Goal: Task Accomplishment & Management: Use online tool/utility

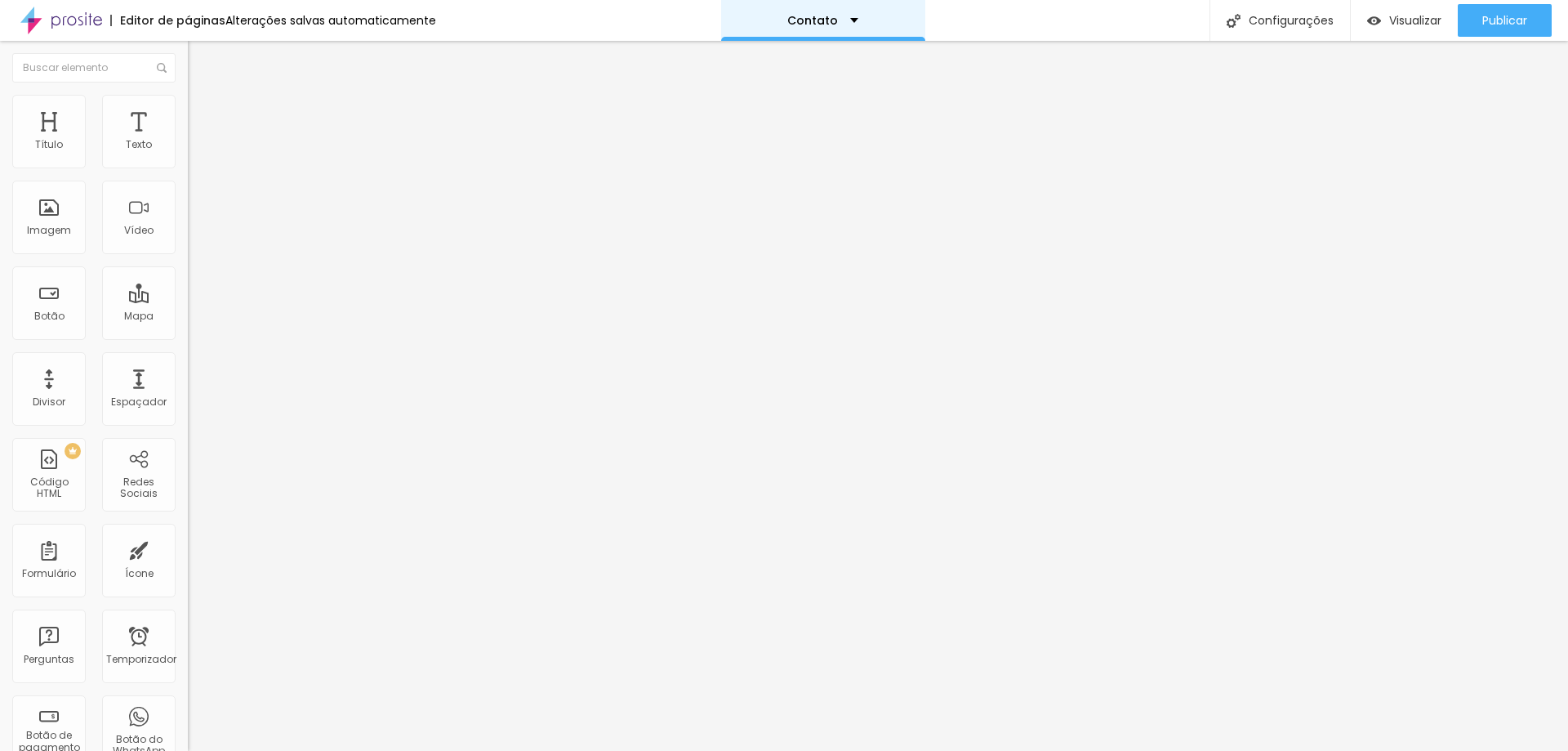
click at [810, 16] on font "Contato" at bounding box center [813, 21] width 50 height 16
click at [195, 152] on icon "button" at bounding box center [199, 146] width 10 height 10
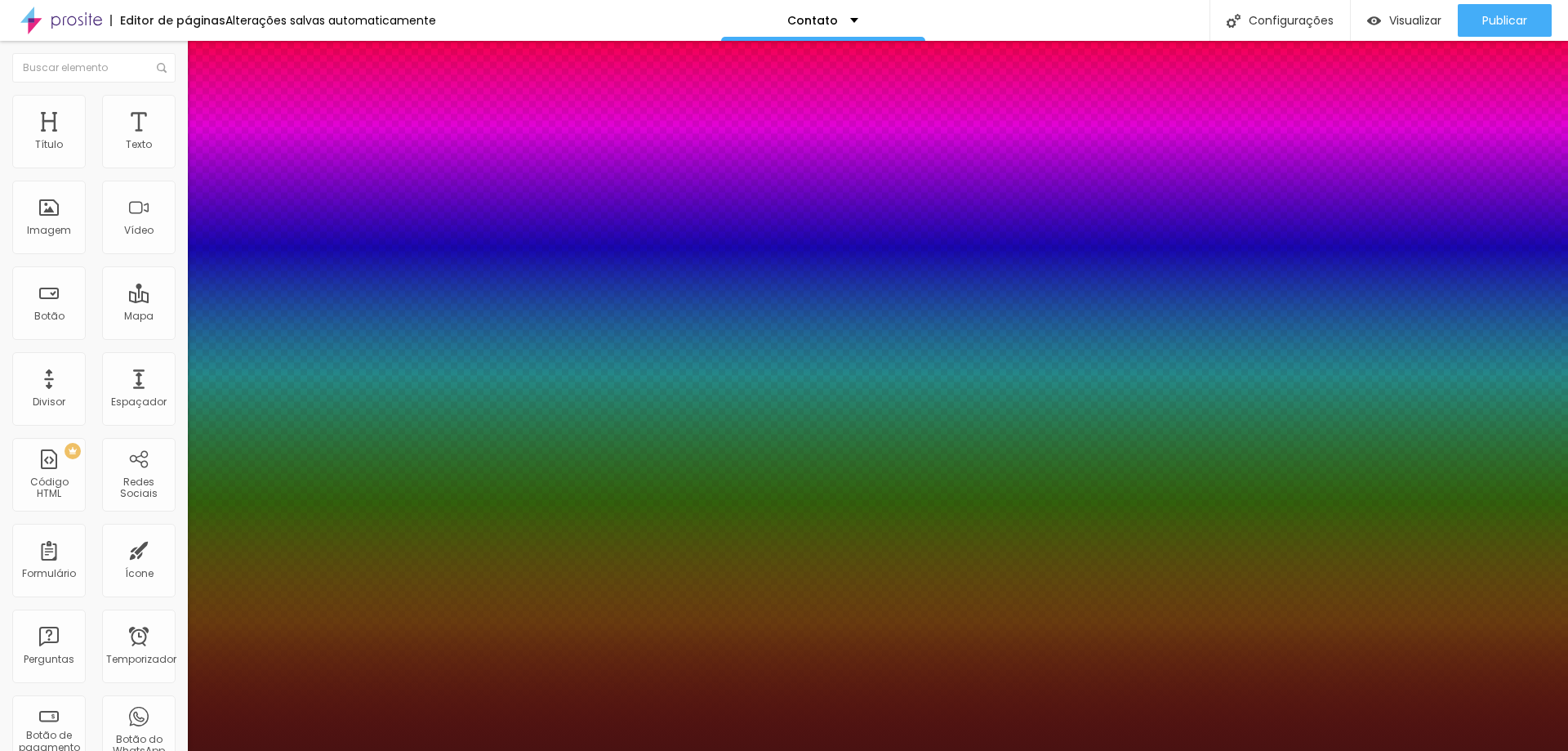
type input "1"
select select "Allan-Regular"
type input "1"
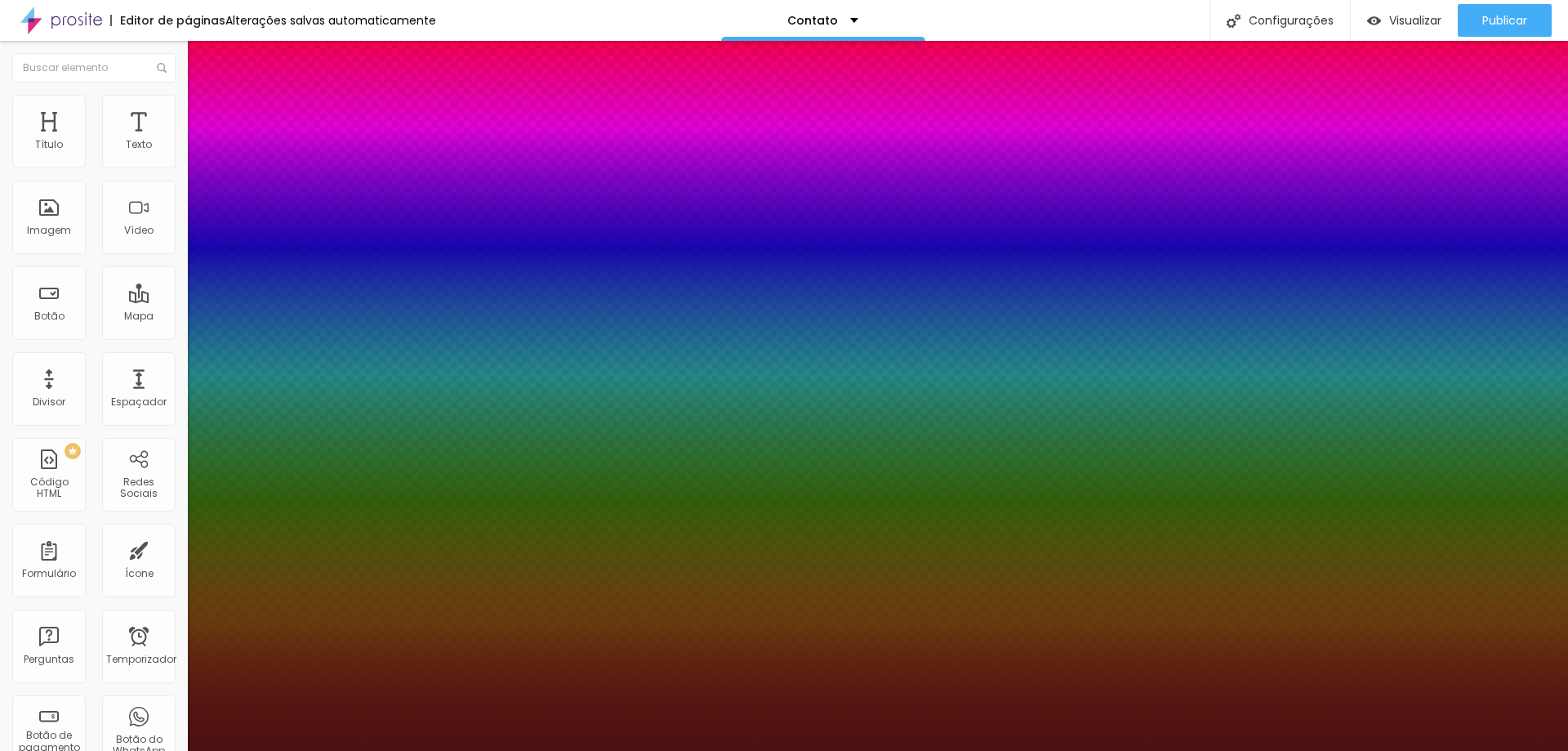
select select "Allan-Bold"
type input "1"
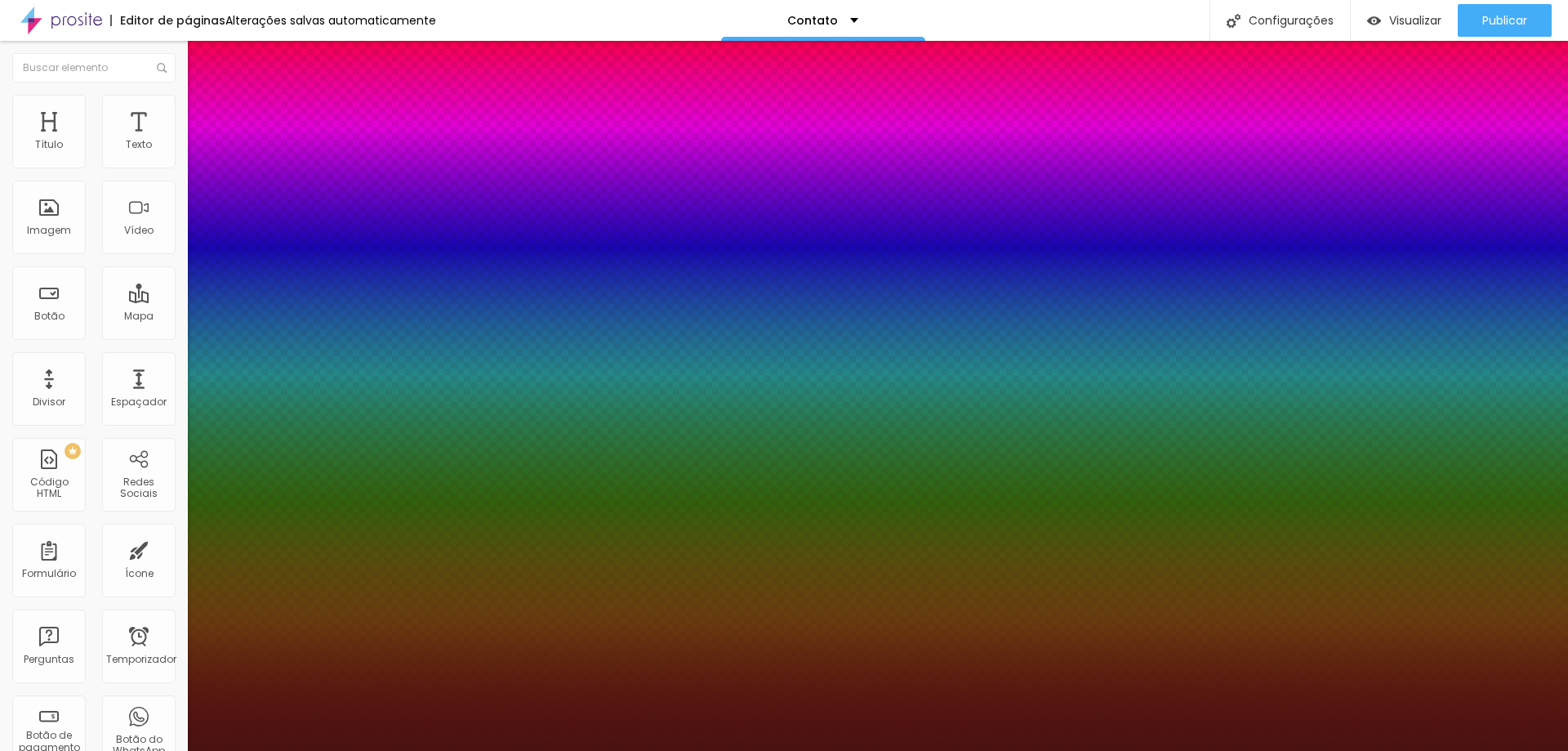
select select "Amita-Regular"
type input "1"
select select "Anaheim"
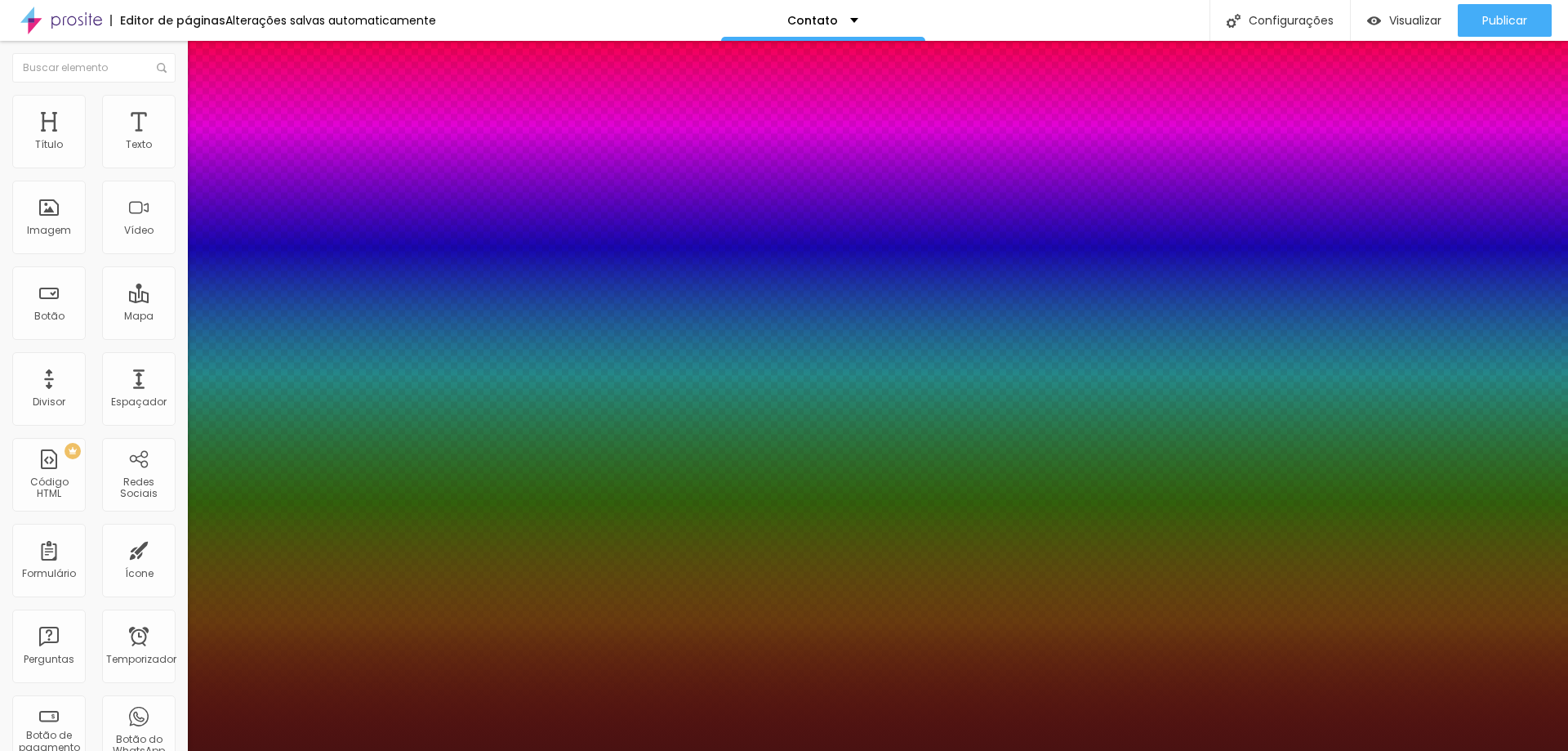
drag, startPoint x: 329, startPoint y: 231, endPoint x: 330, endPoint y: 242, distance: 11.0
type input "1"
select select "AnonymousPro-Regular"
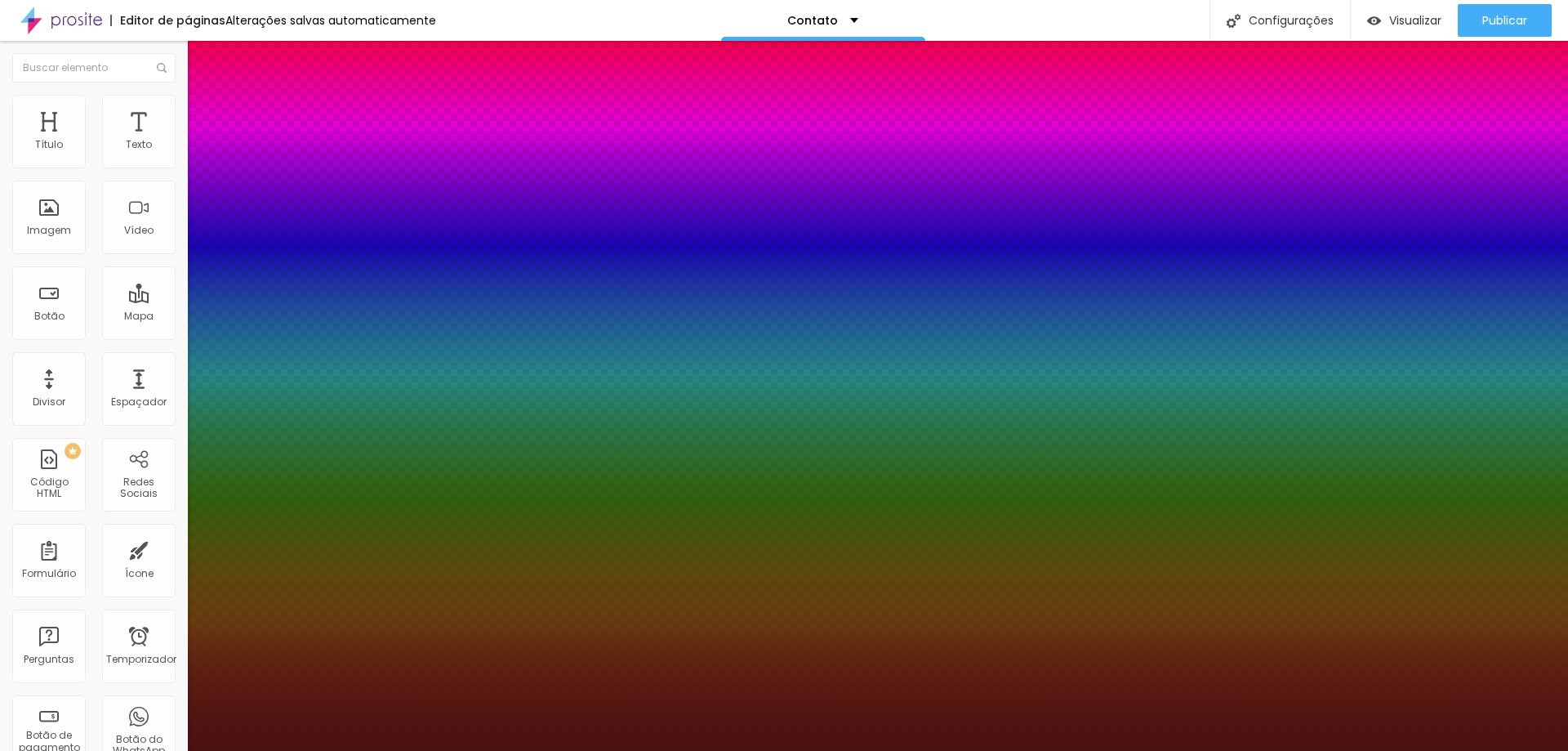
type input "1"
select select "AnonymousPro-Italic"
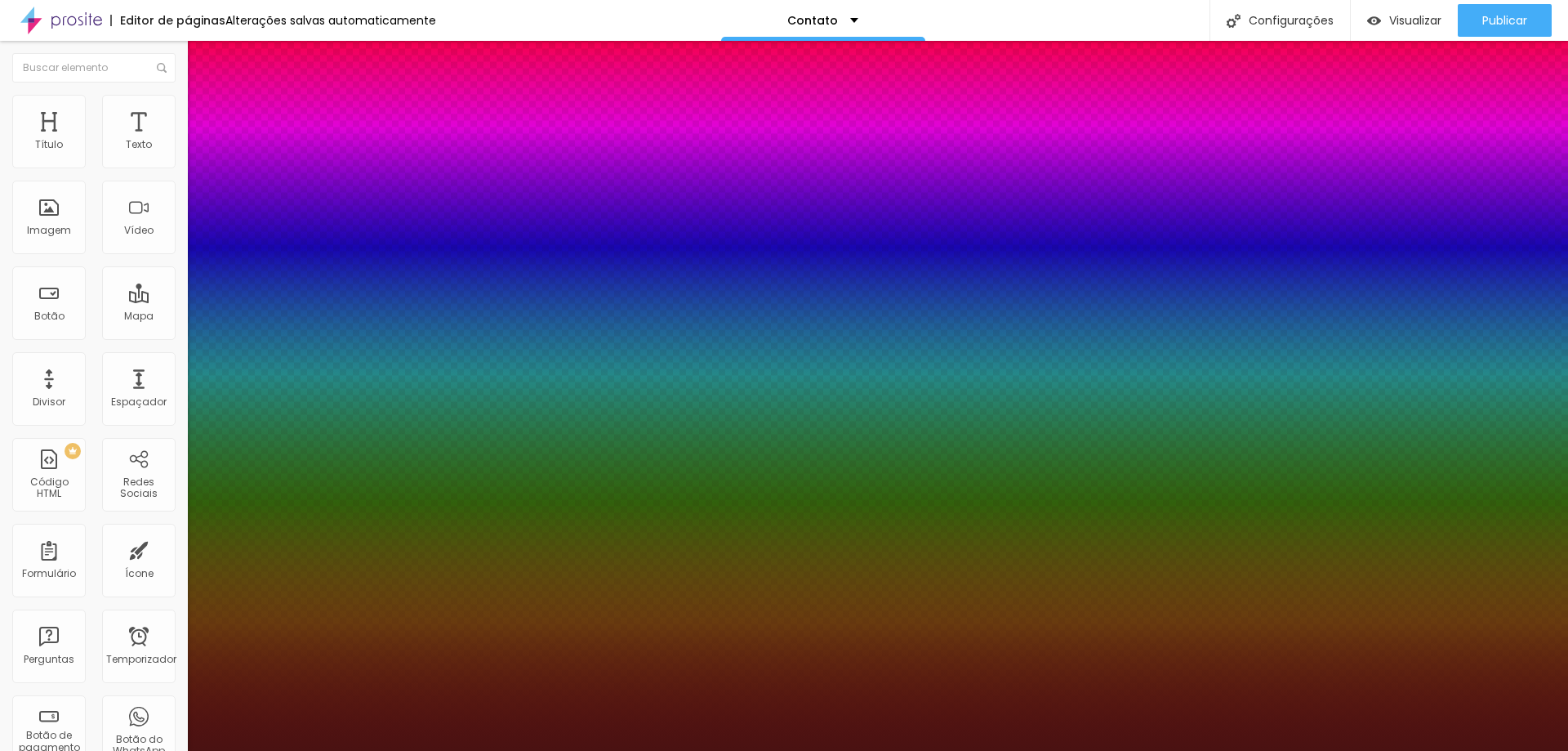
type input "1"
select select "Archivo-Bold"
type input "1"
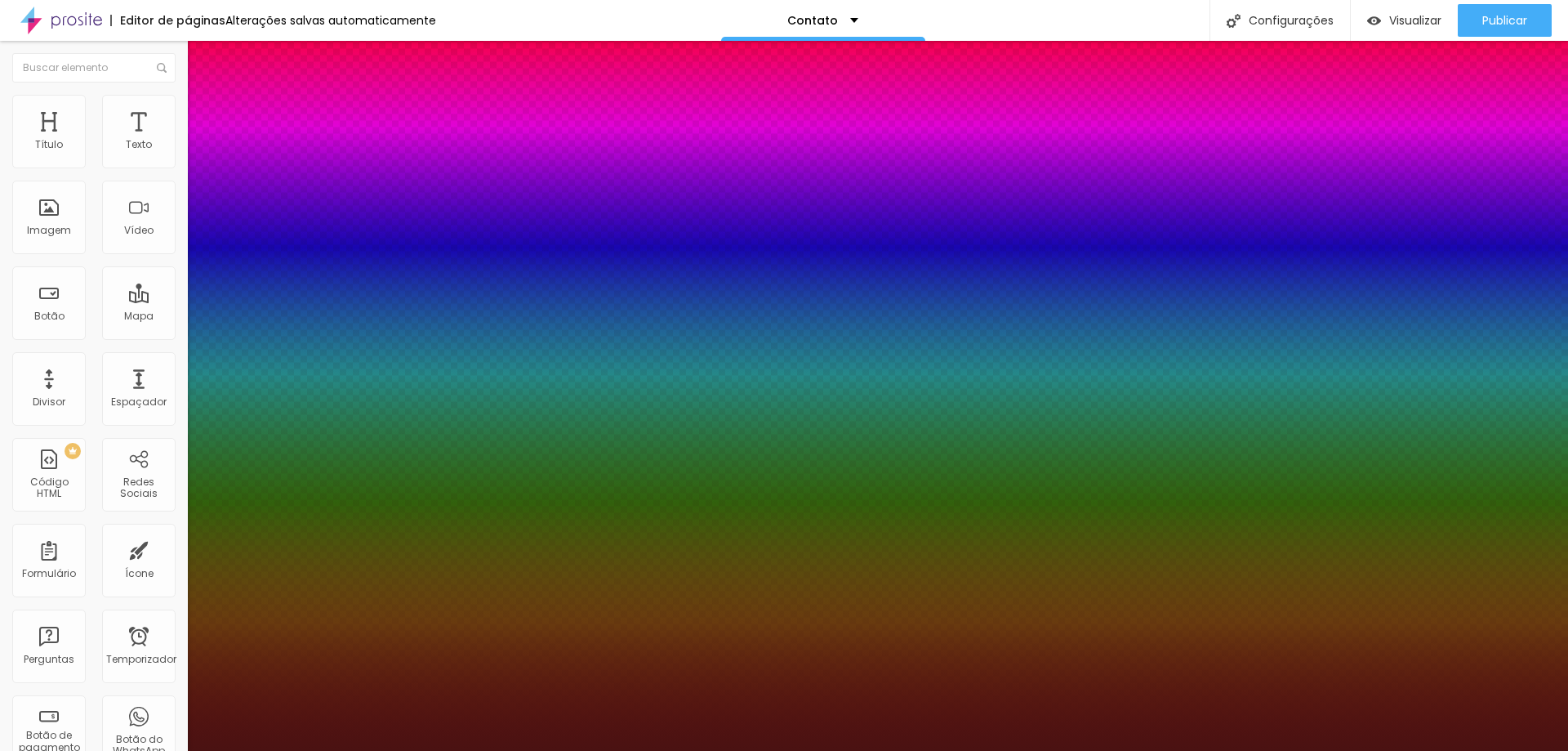
select select "Archivo-Regular"
type input "1"
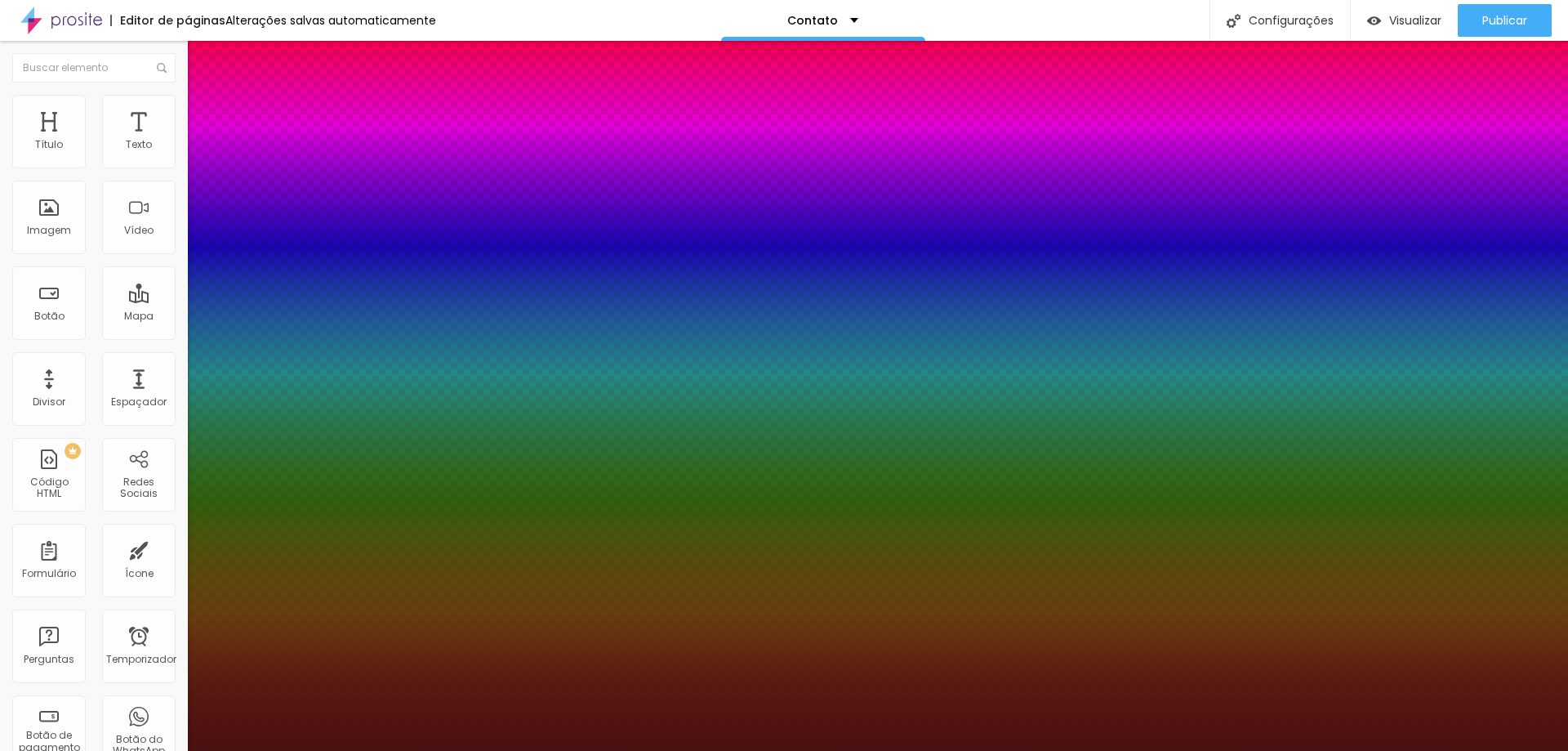
select select "Bangers-Regular"
type input "1"
select select "Assistant"
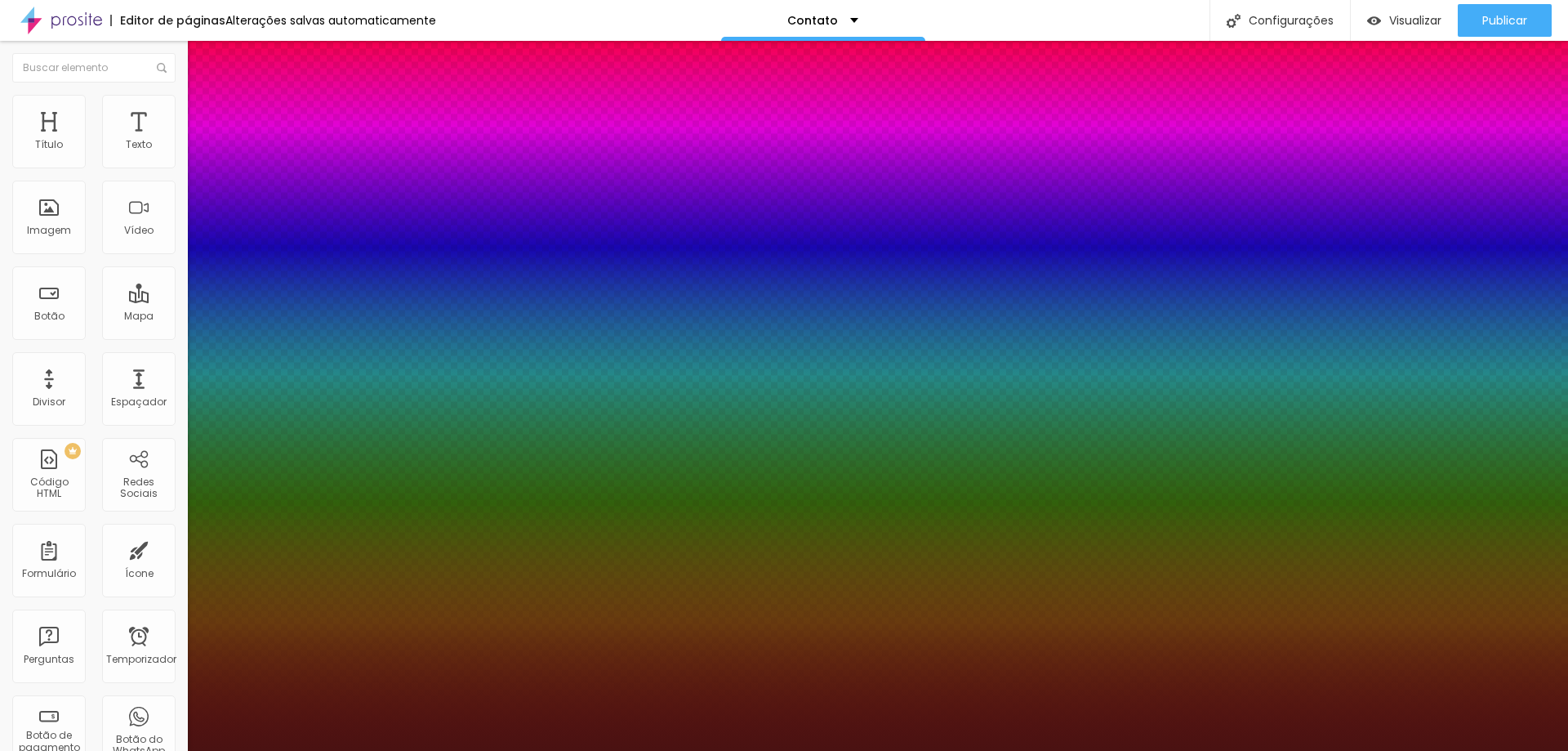
type input "1"
select select "AnonymousPro-Italic"
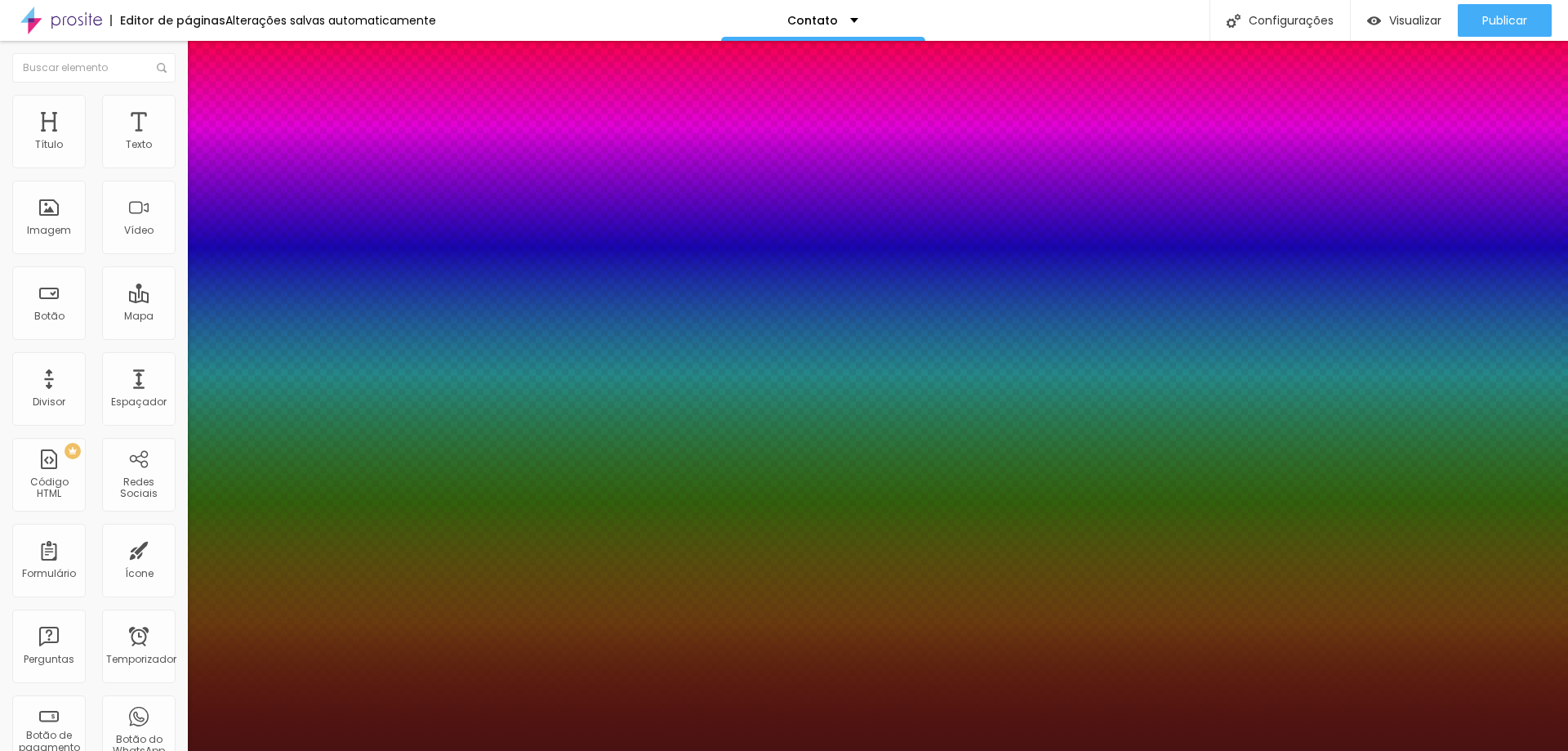
type input "1"
select select "CormorantGeramond-Regular"
type input "1"
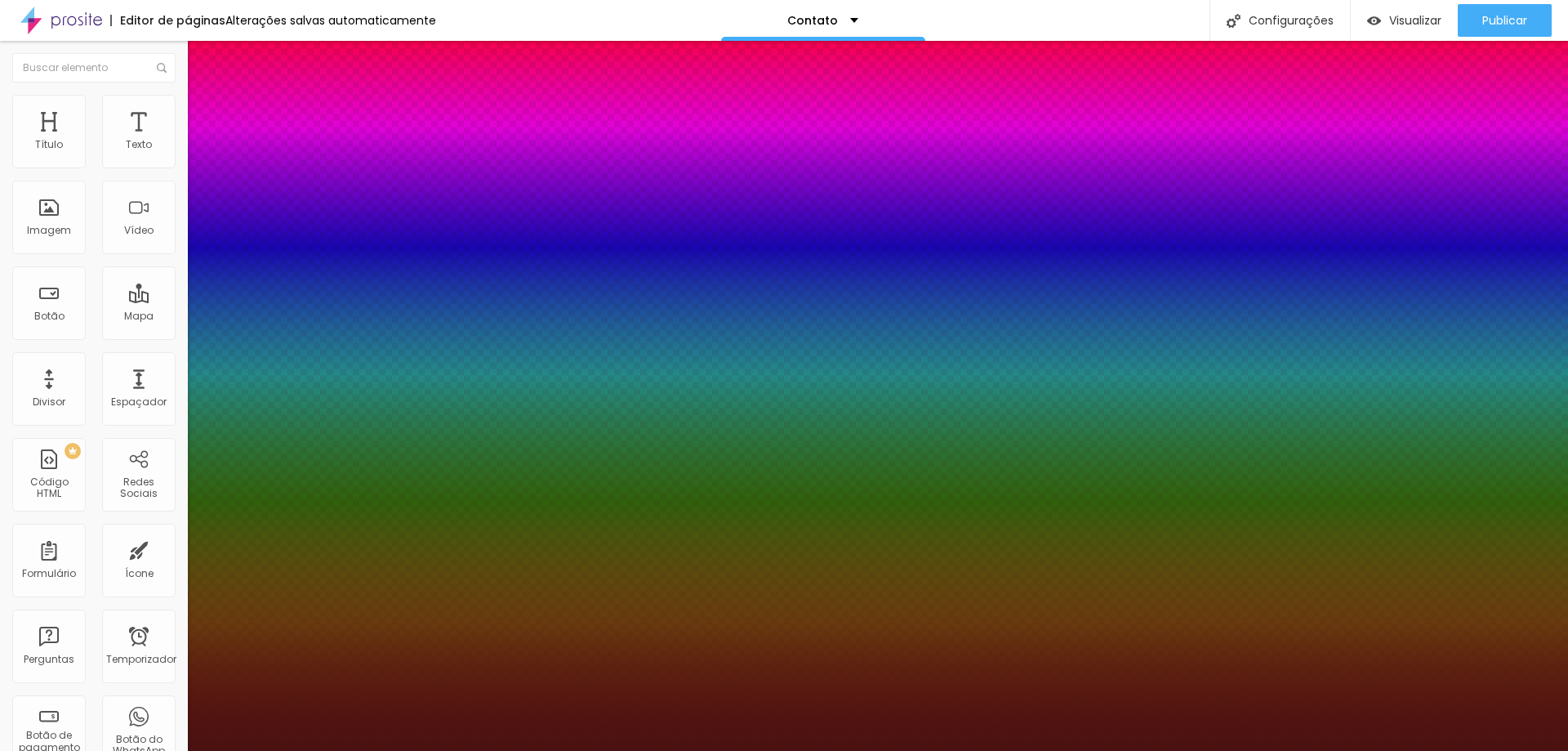
click at [710, 750] on div at bounding box center [784, 751] width 1568 height 0
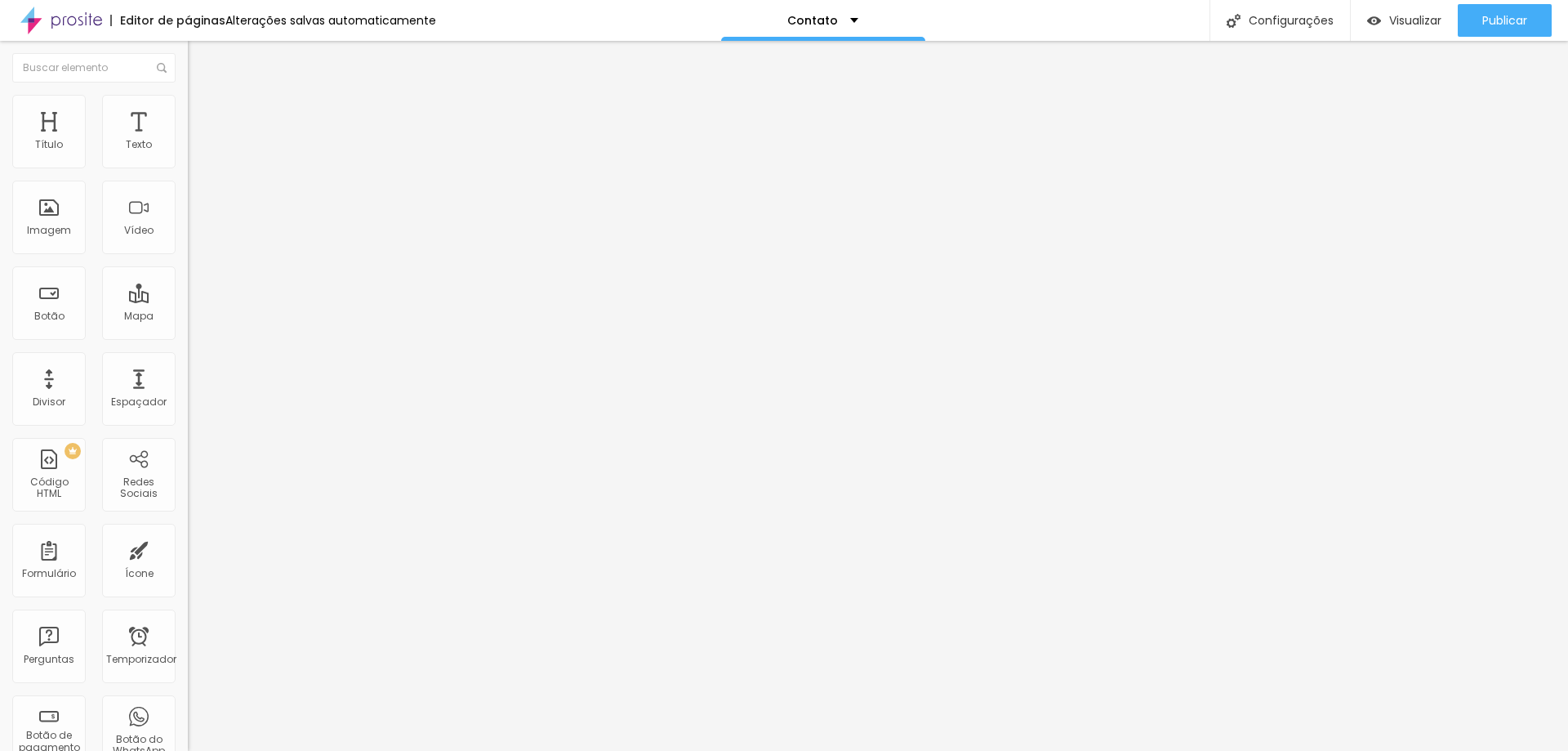
click at [200, 58] on img "button" at bounding box center [206, 59] width 13 height 13
click at [187, 104] on li "Estilo" at bounding box center [281, 103] width 187 height 16
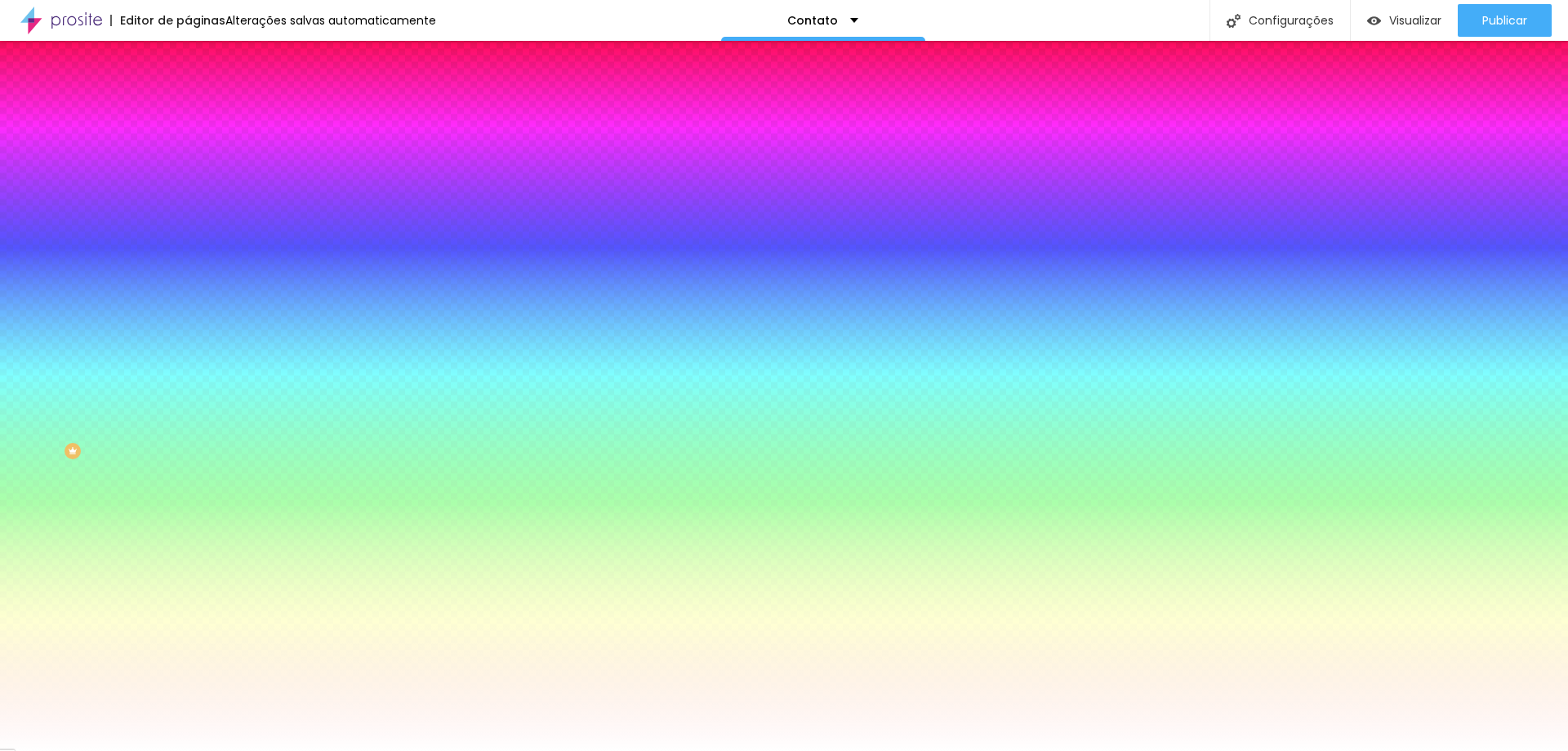
click at [187, 239] on input "#FFFFFF" at bounding box center [285, 231] width 196 height 16
click at [187, 223] on div at bounding box center [281, 223] width 187 height 0
click at [187, 239] on input "#FFFFFF" at bounding box center [285, 231] width 196 height 16
click at [187, 223] on div at bounding box center [281, 223] width 187 height 0
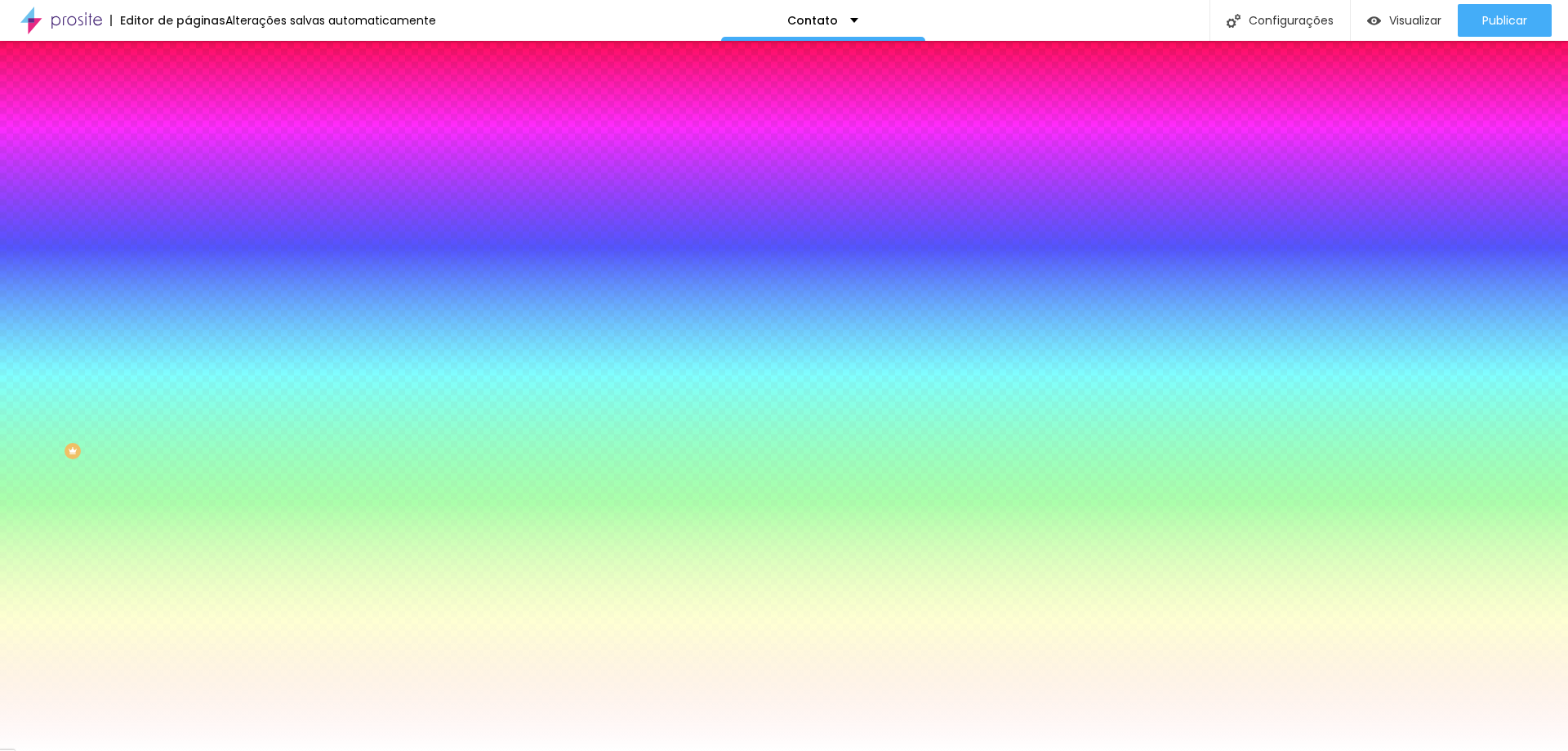
click at [98, 404] on div at bounding box center [784, 375] width 1568 height 751
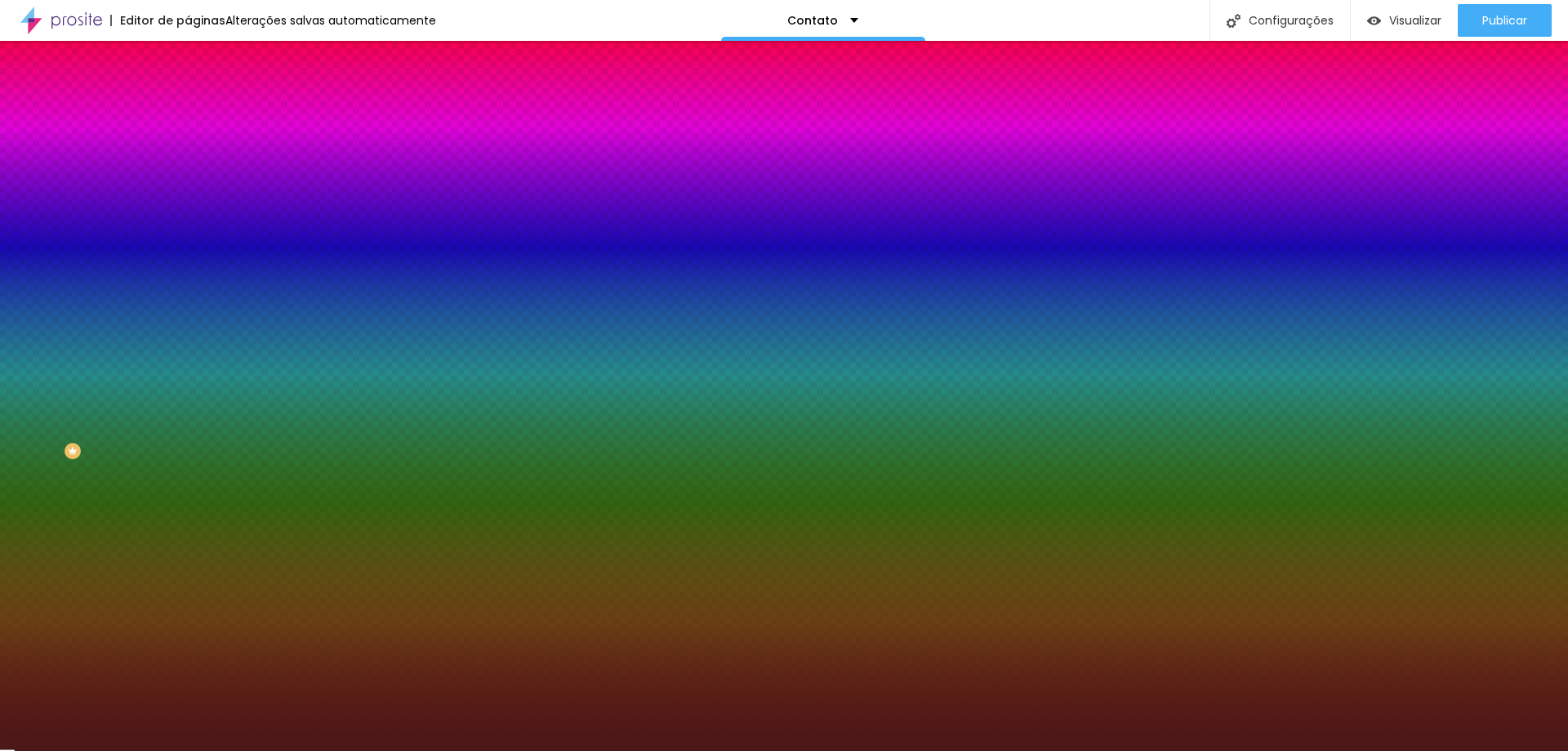
click at [87, 336] on div at bounding box center [784, 375] width 1568 height 751
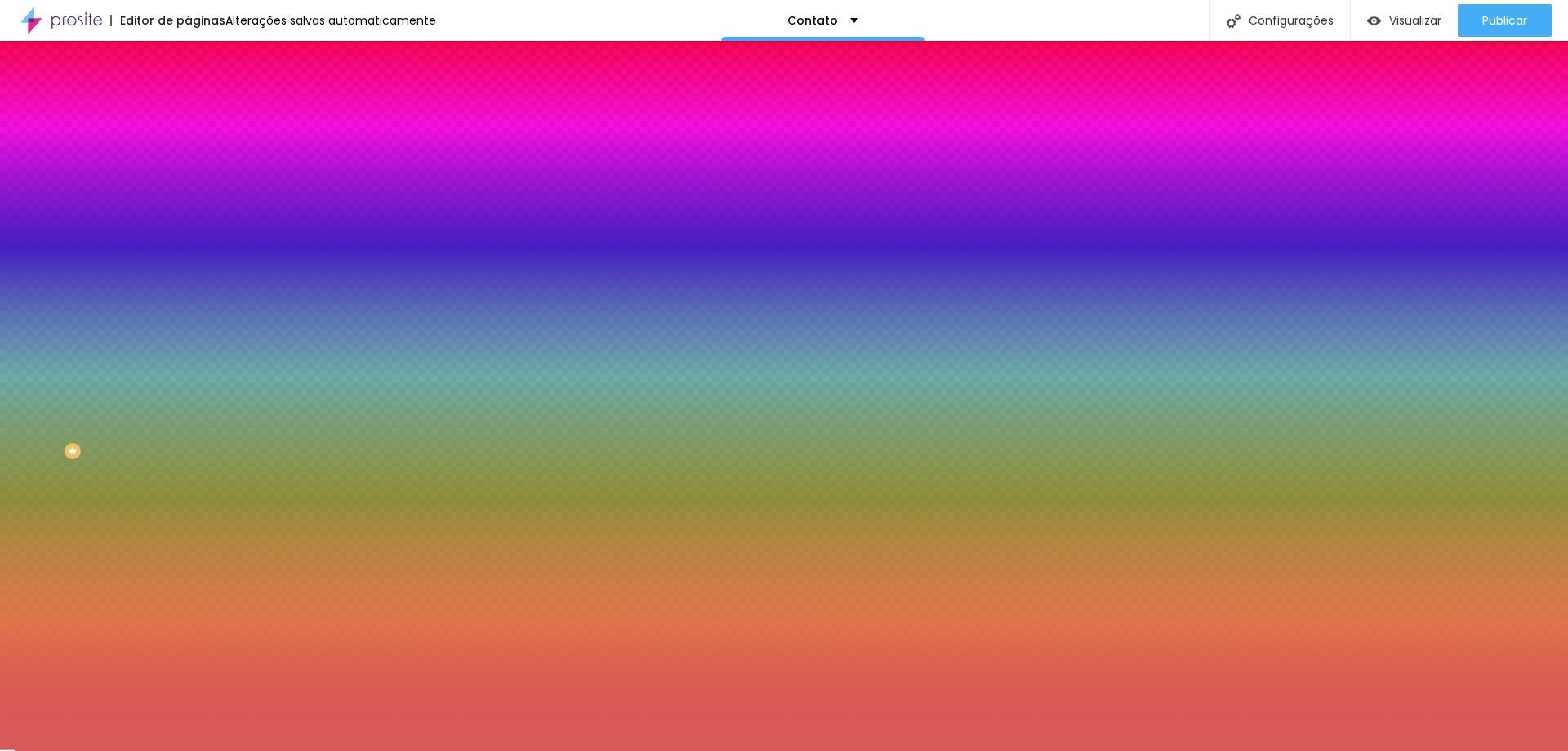
click at [187, 239] on div at bounding box center [281, 239] width 187 height 0
click at [187, 223] on div at bounding box center [281, 223] width 187 height 0
type input "#D85A5A"
click at [31, 319] on div at bounding box center [784, 375] width 1568 height 751
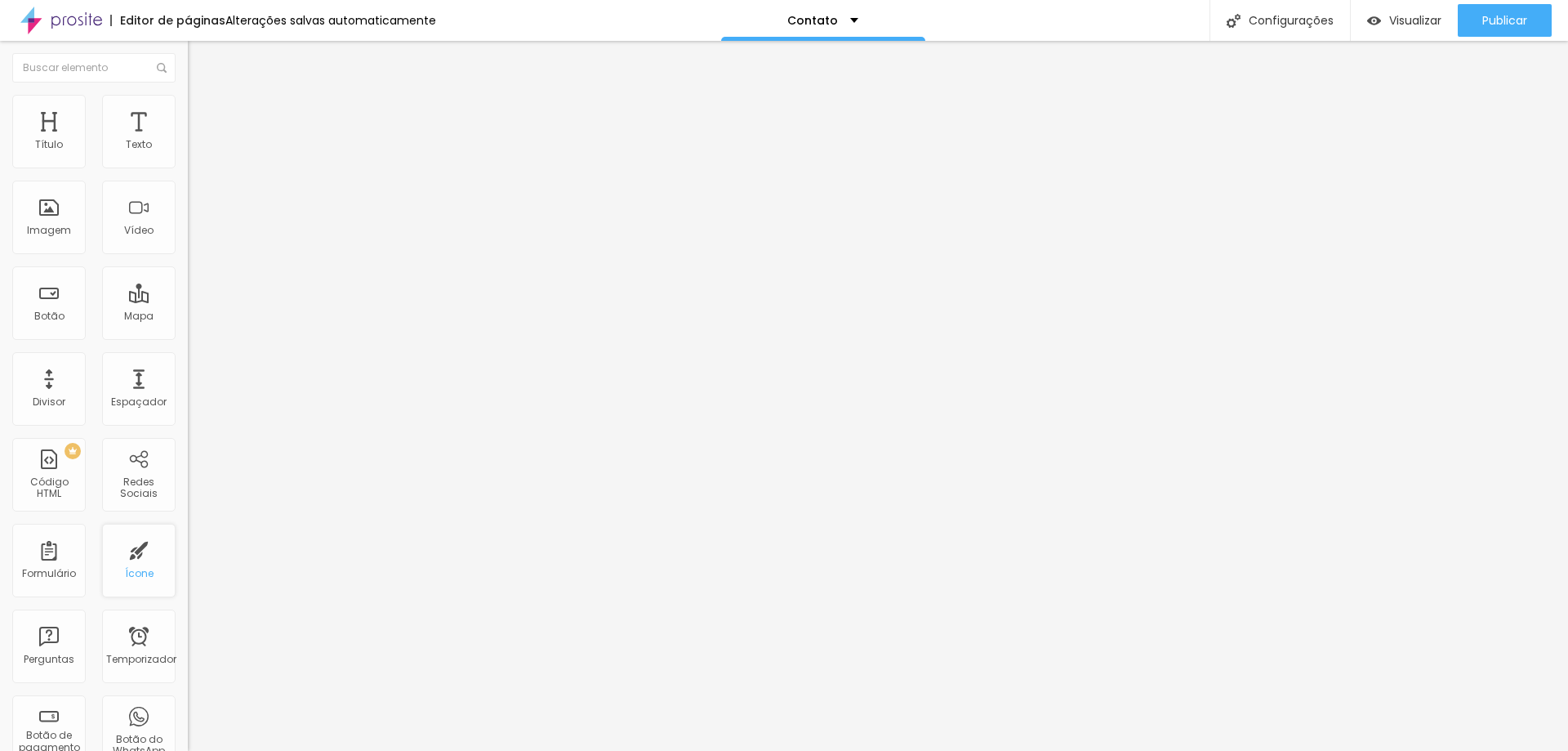
click at [122, 584] on div "Ícone" at bounding box center [139, 561] width 74 height 74
click at [132, 564] on div "Ícone" at bounding box center [139, 561] width 74 height 74
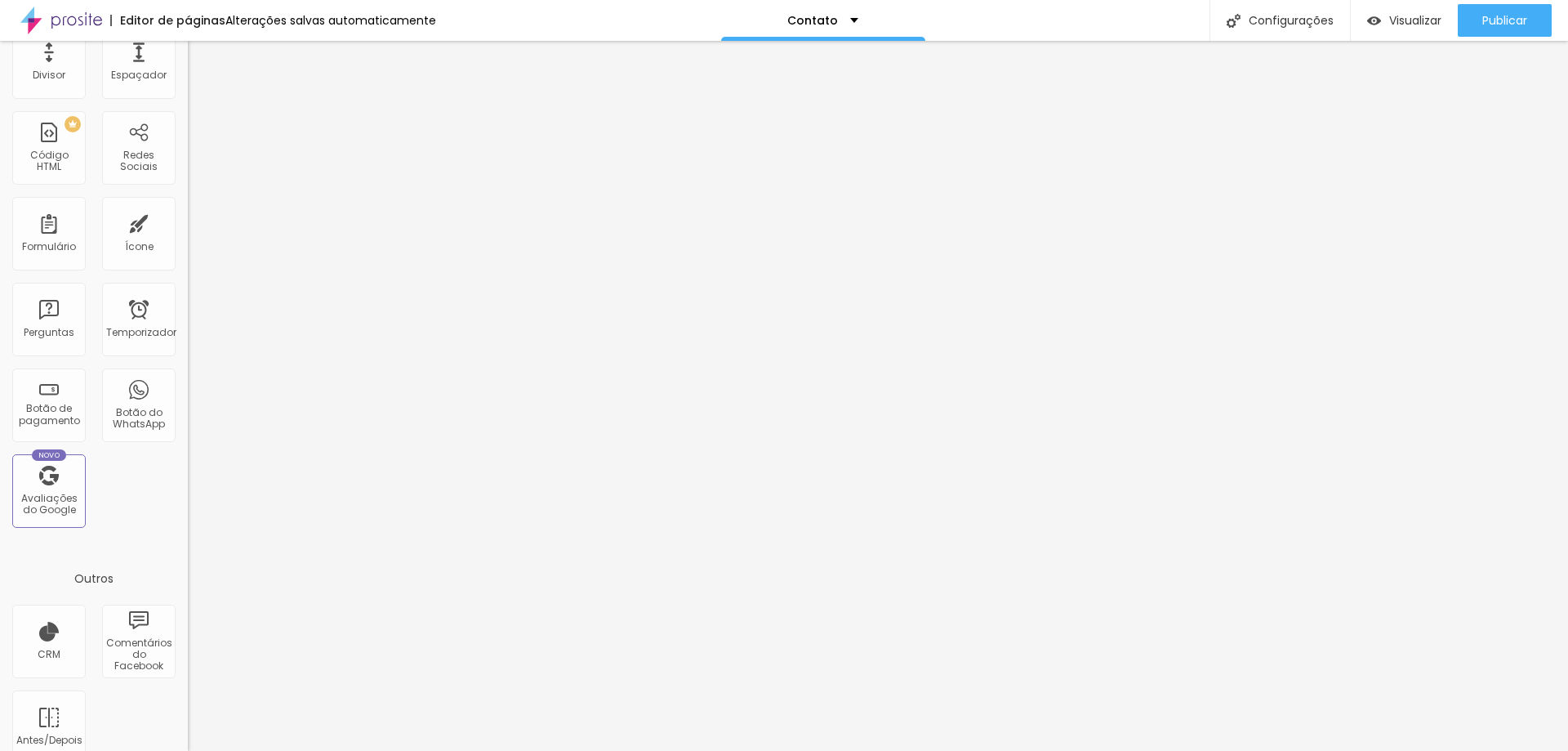
scroll to position [352, 0]
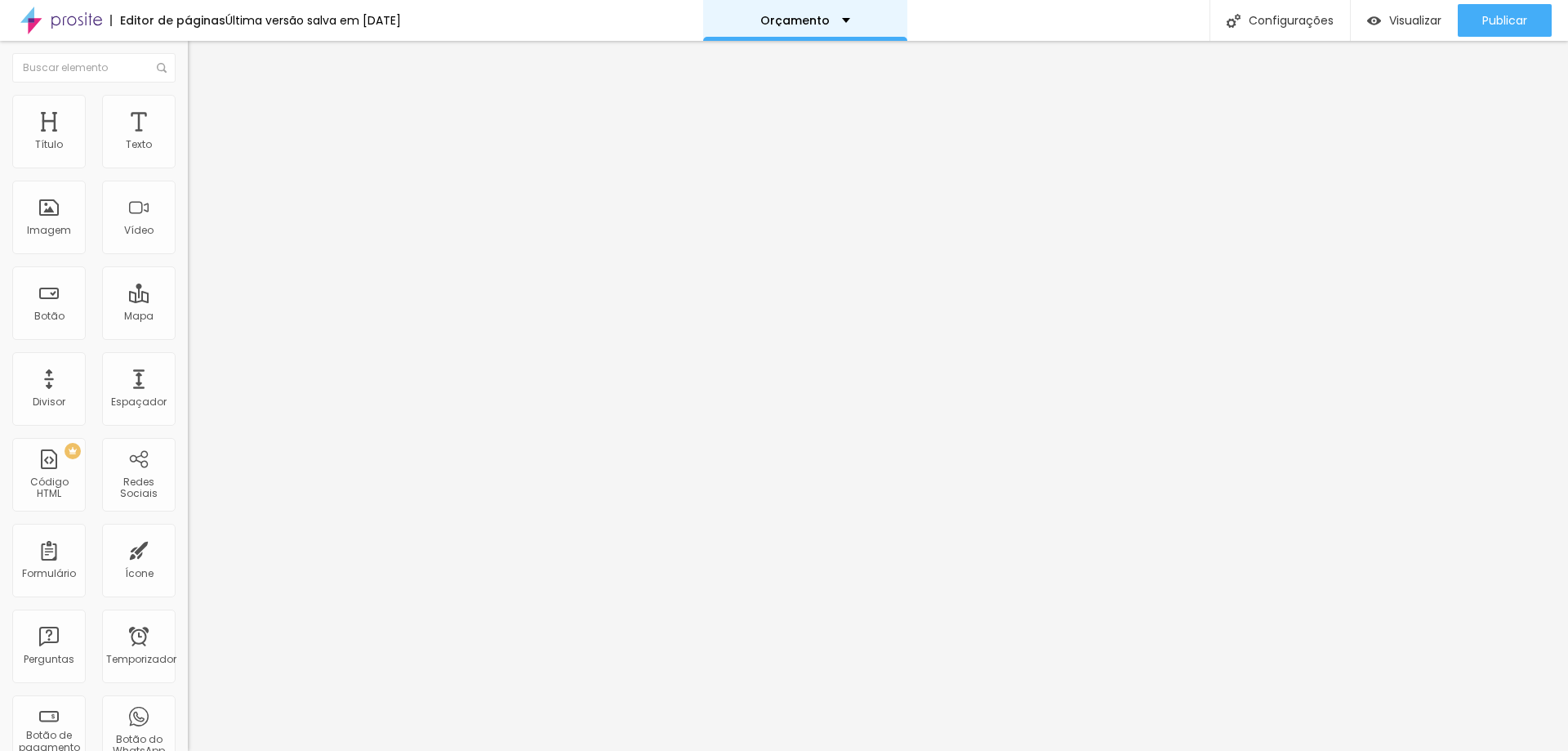
click at [844, 22] on div "Orçamento" at bounding box center [806, 20] width 90 height 12
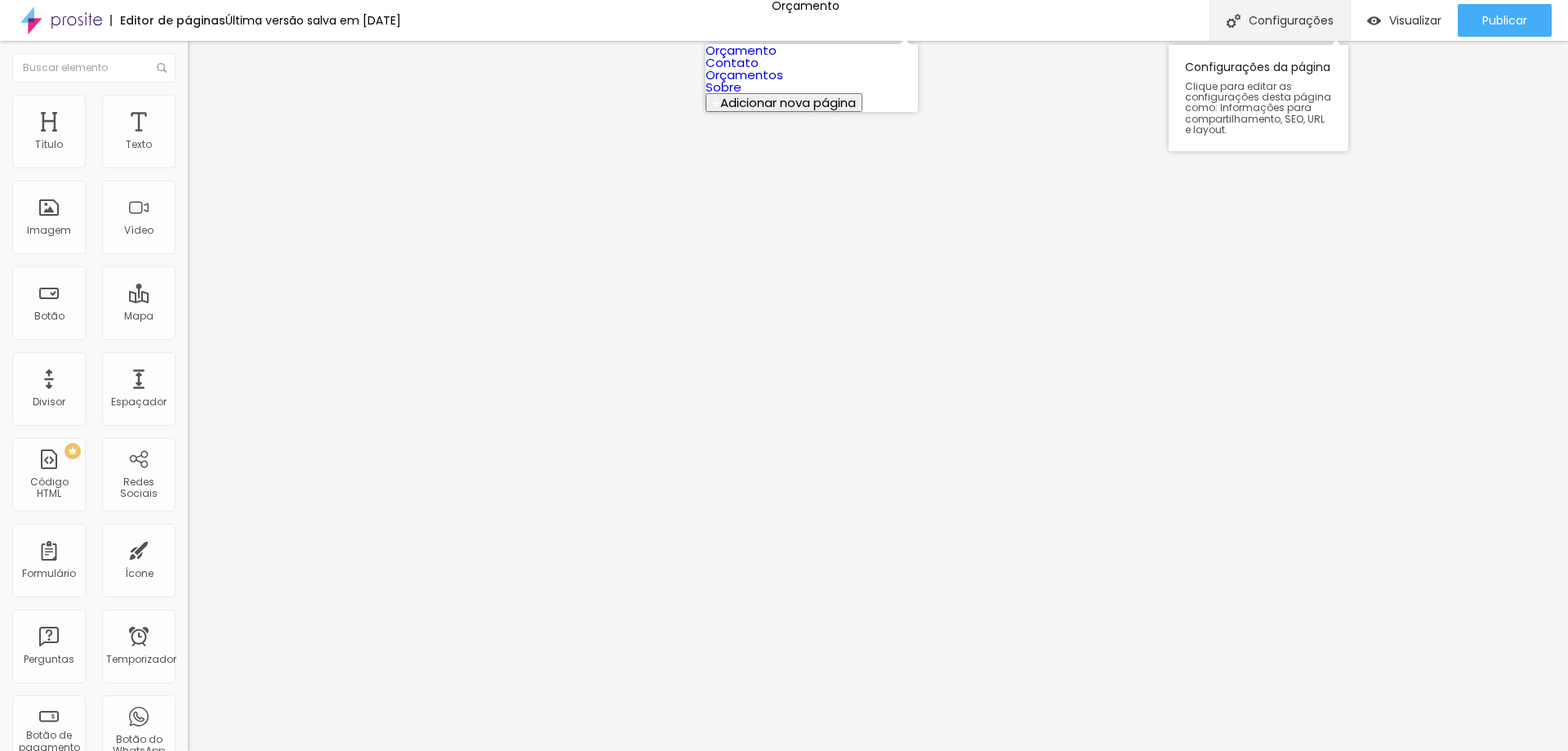
click at [1301, 20] on font "Configurações" at bounding box center [1291, 21] width 85 height 16
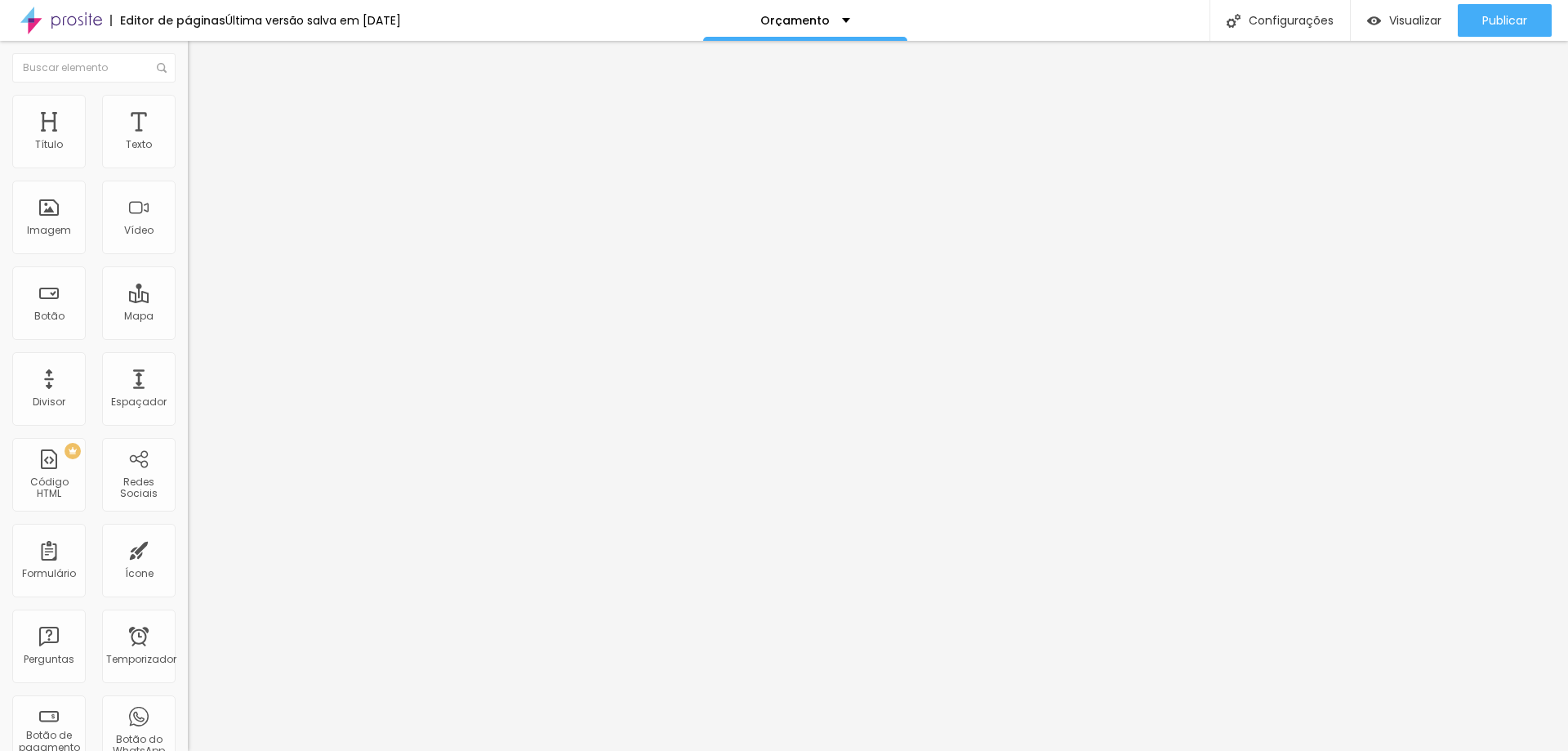
click at [830, 19] on font "Orçamento" at bounding box center [795, 21] width 69 height 16
click at [742, 96] on link "Sobre" at bounding box center [724, 86] width 36 height 17
click at [830, 17] on div "Sobre" at bounding box center [806, 20] width 56 height 12
click at [777, 59] on link "Orçamento" at bounding box center [741, 49] width 71 height 17
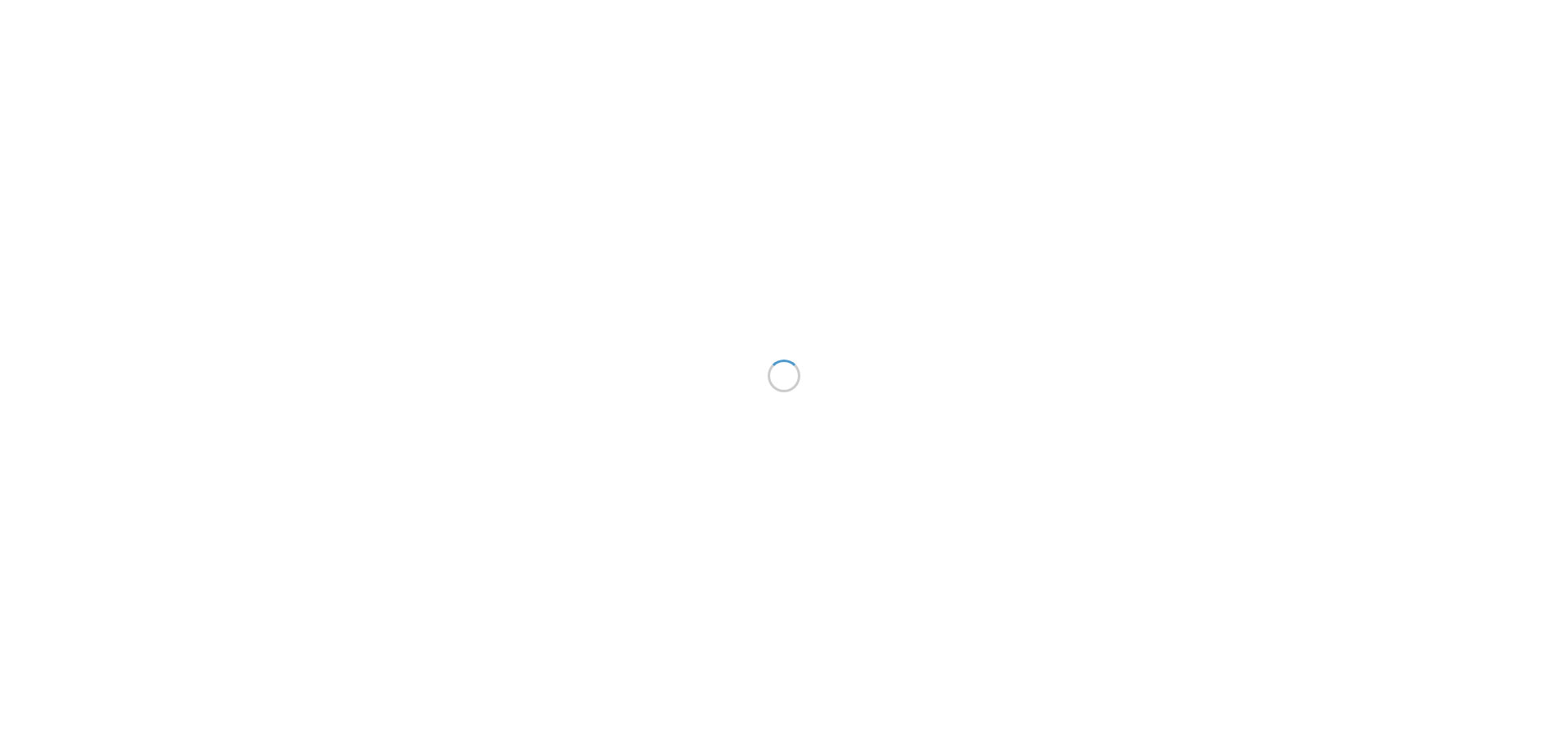
click at [830, 24] on div at bounding box center [784, 375] width 1568 height 751
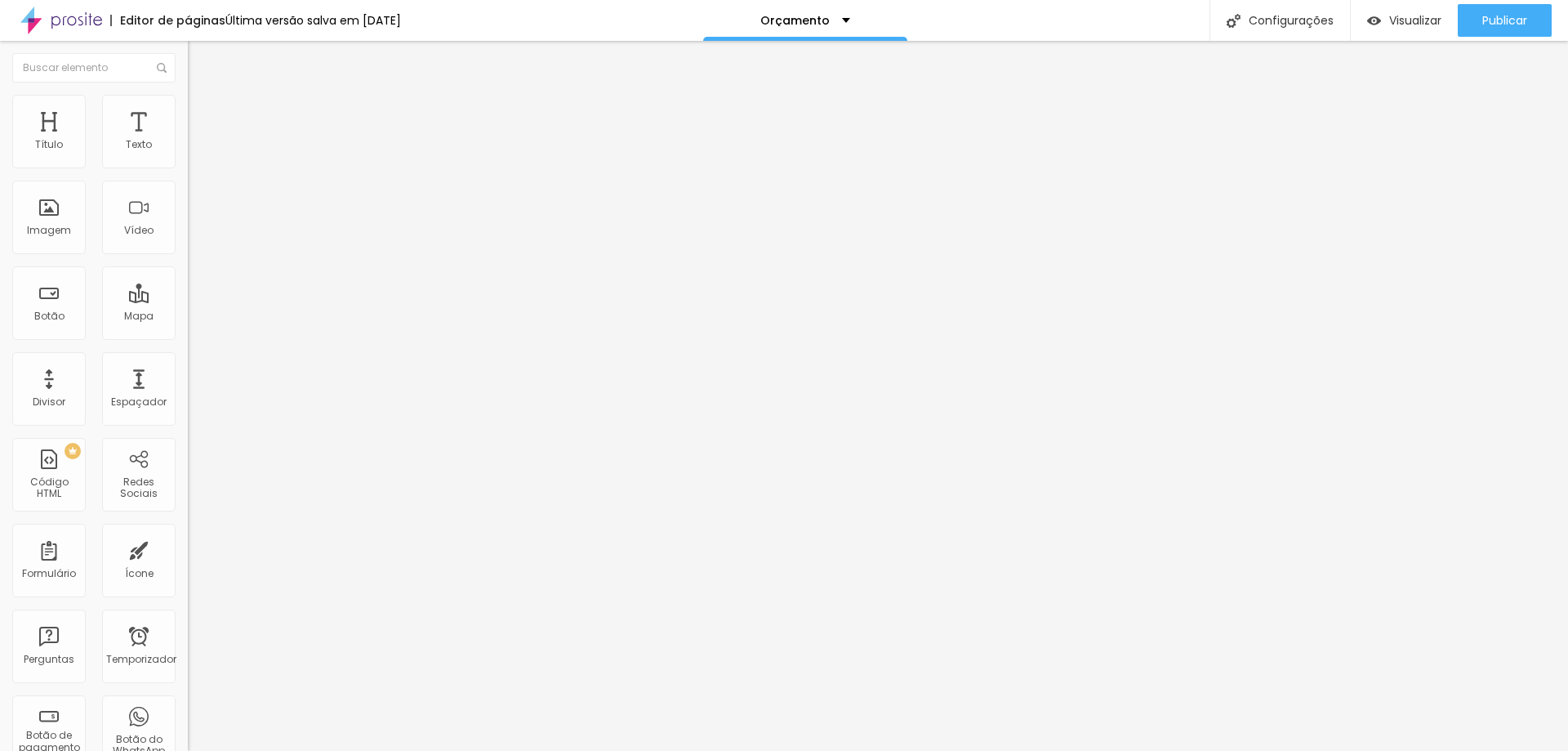
click at [712, 16] on div "Editor de páginas Última versão salva em [DATE] Orçamento Configurações Configu…" at bounding box center [784, 21] width 1568 height 41
click at [760, 10] on div "Orçamento" at bounding box center [806, 21] width 205 height 41
click at [794, 7] on div "Sobre" at bounding box center [806, 21] width 205 height 41
click at [807, 111] on font "Adicionar nova página" at bounding box center [788, 102] width 135 height 17
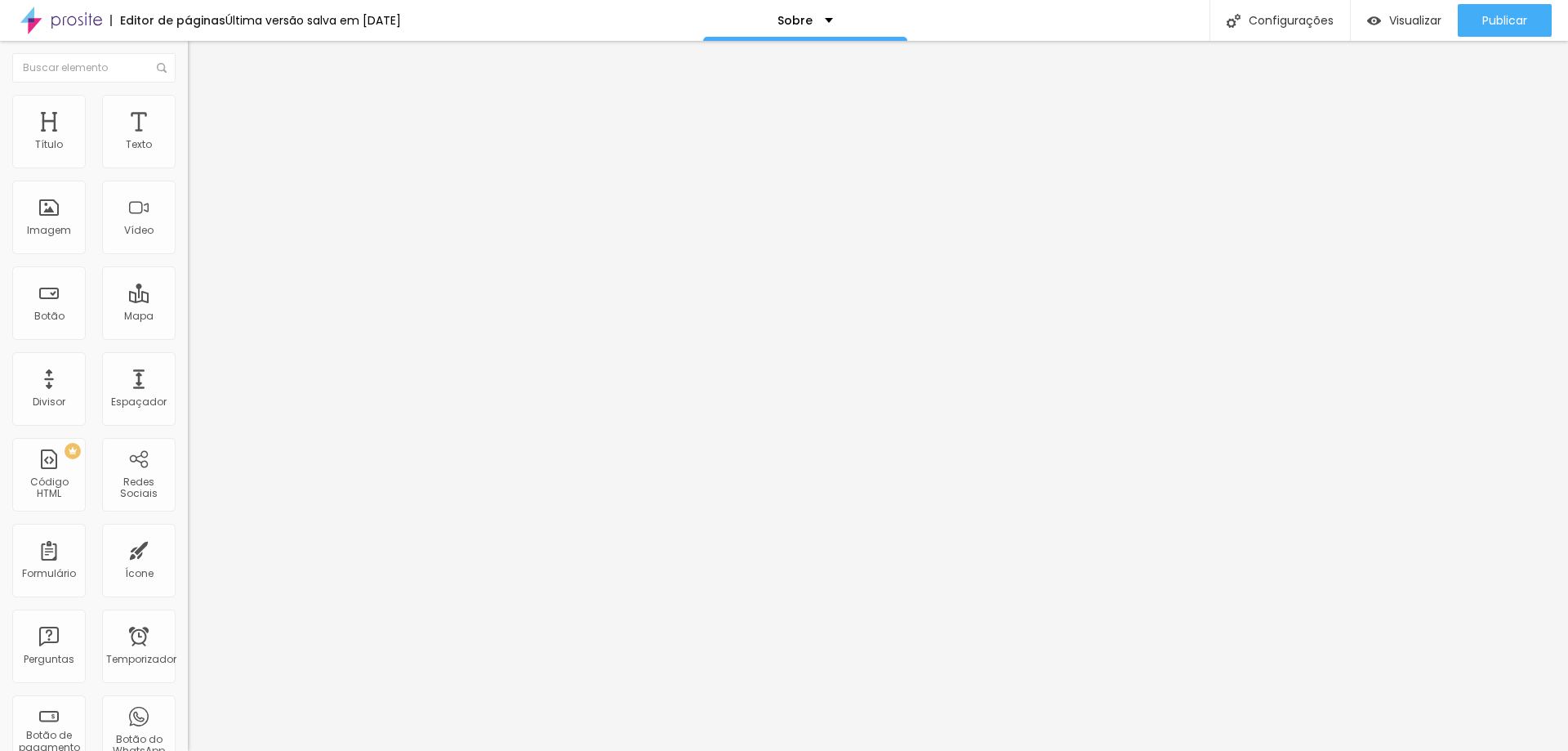
type input "Galeria"
click at [819, 38] on div "Sobre" at bounding box center [806, 21] width 205 height 41
click at [882, 15] on div "Galeria" at bounding box center [823, 21] width 205 height 41
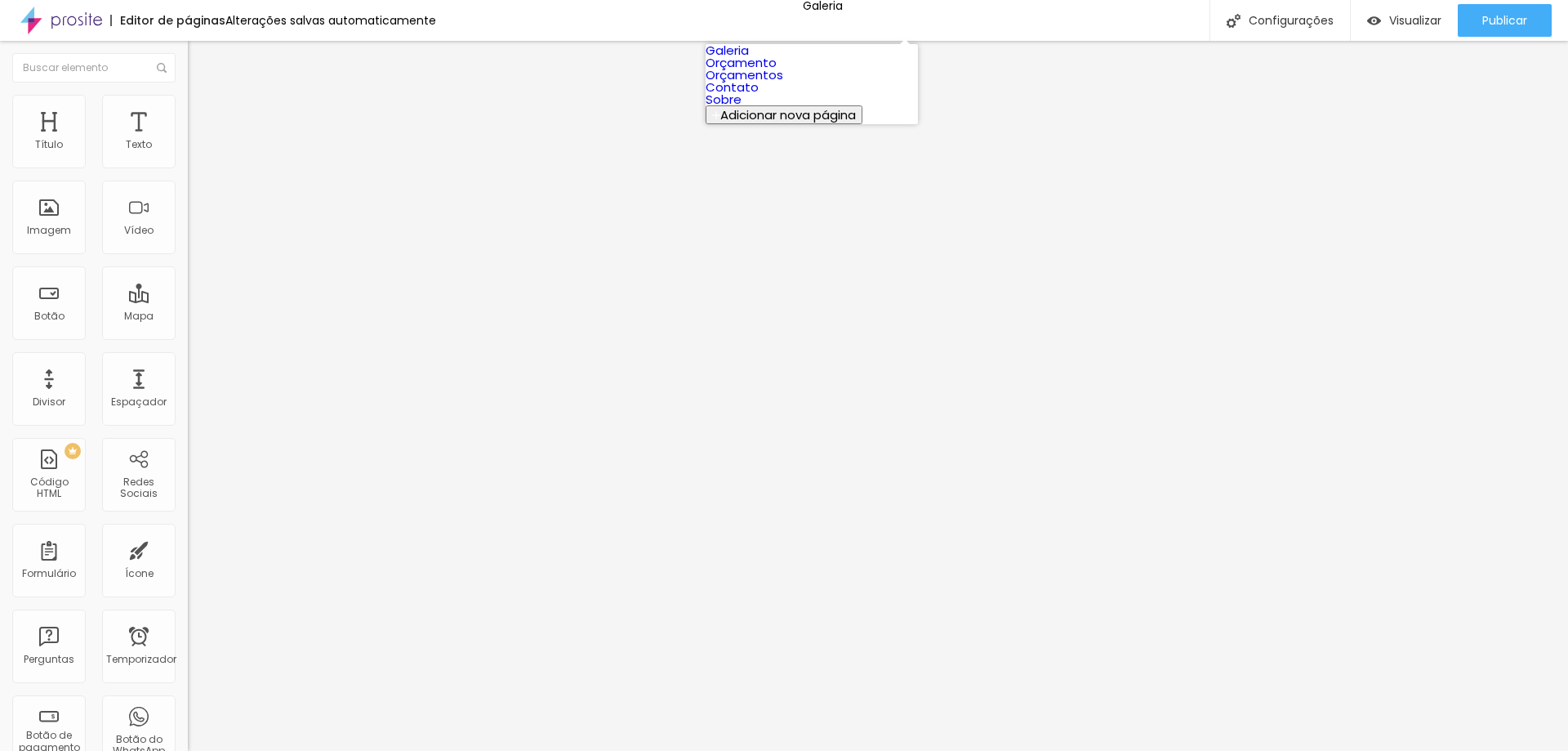
click at [749, 59] on link "Galeria" at bounding box center [727, 49] width 43 height 17
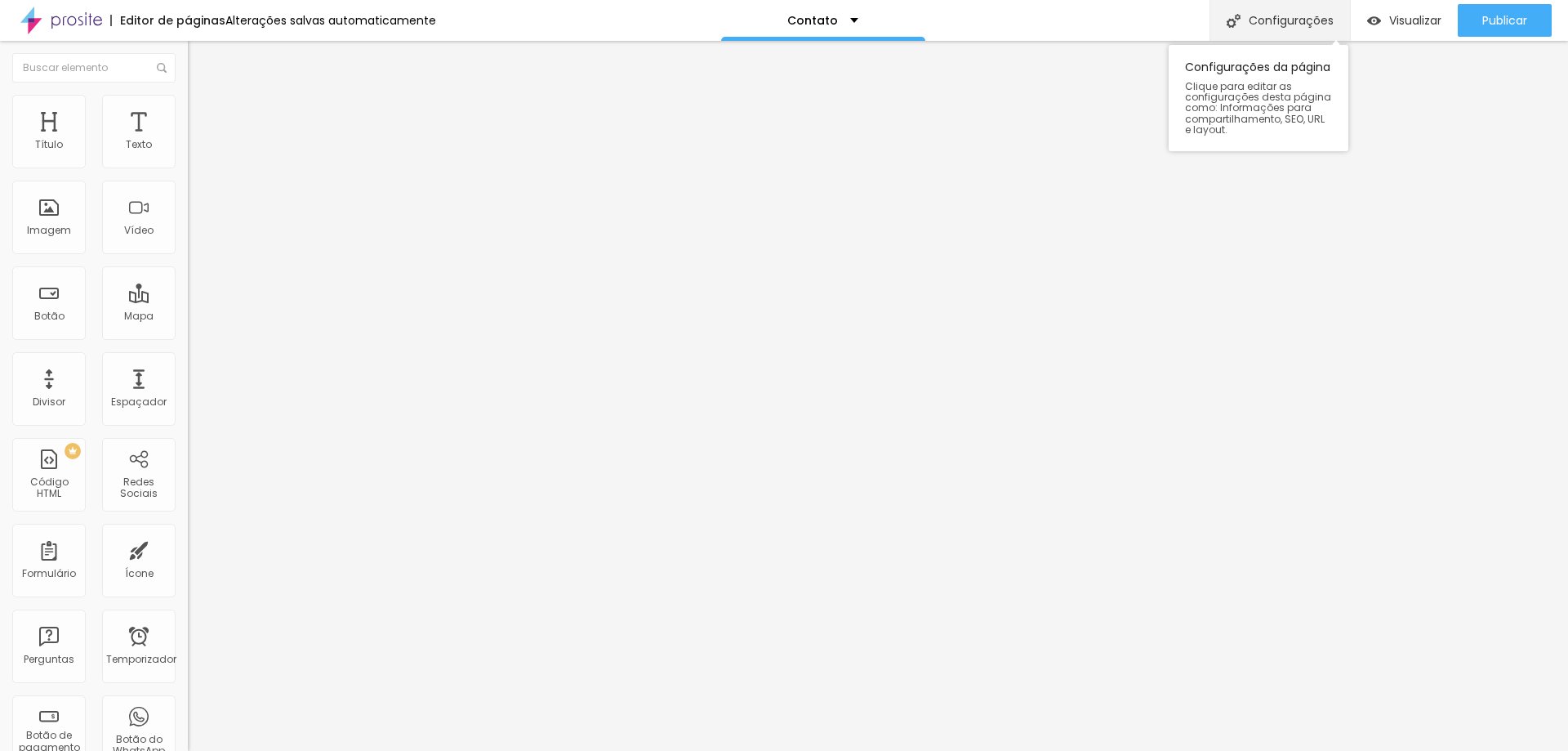
click at [1270, 26] on font "Configurações" at bounding box center [1291, 21] width 85 height 16
